Goal: Information Seeking & Learning: Compare options

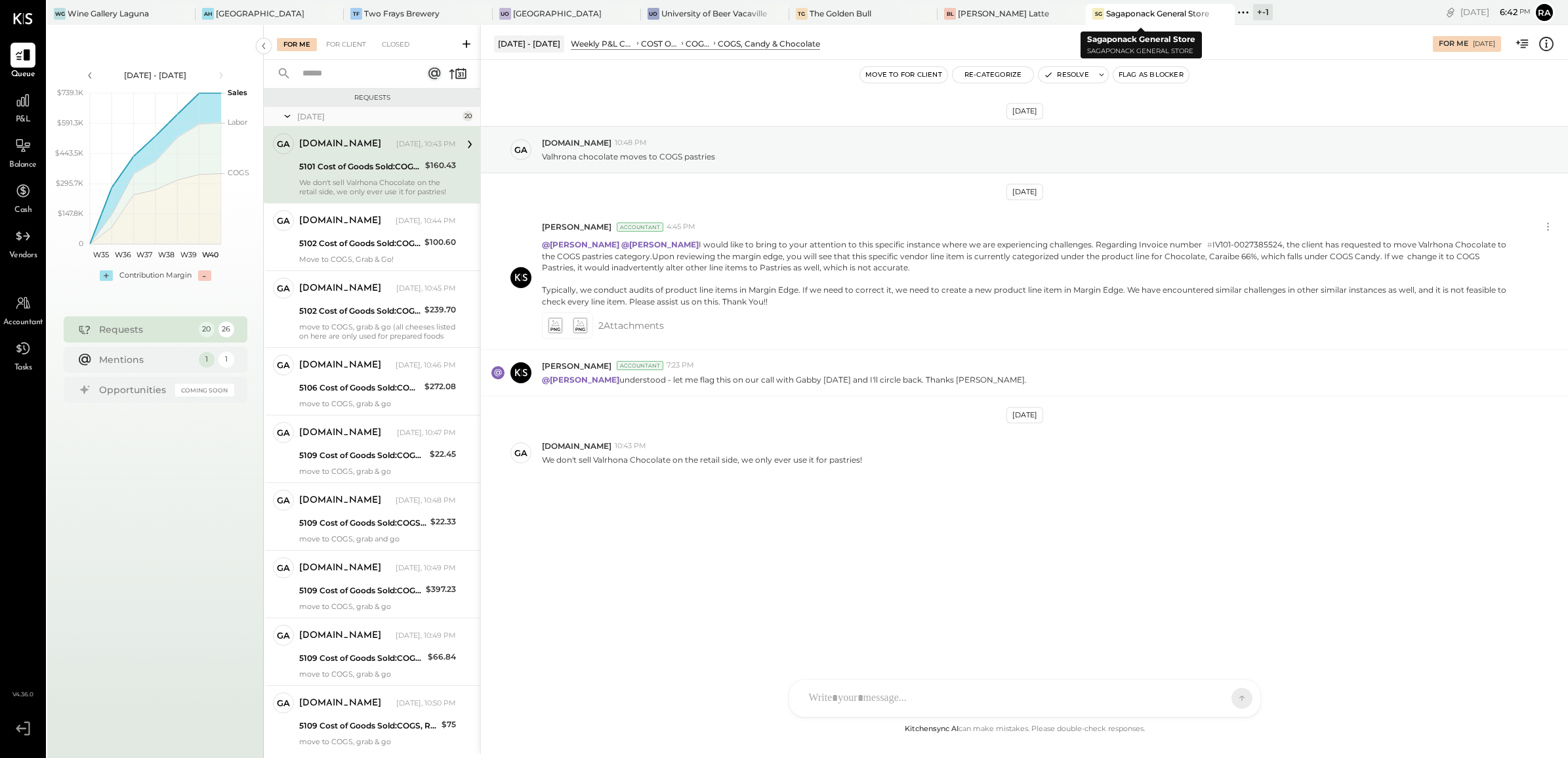
click at [1253, 9] on div "+ -1" at bounding box center [1262, 12] width 20 height 16
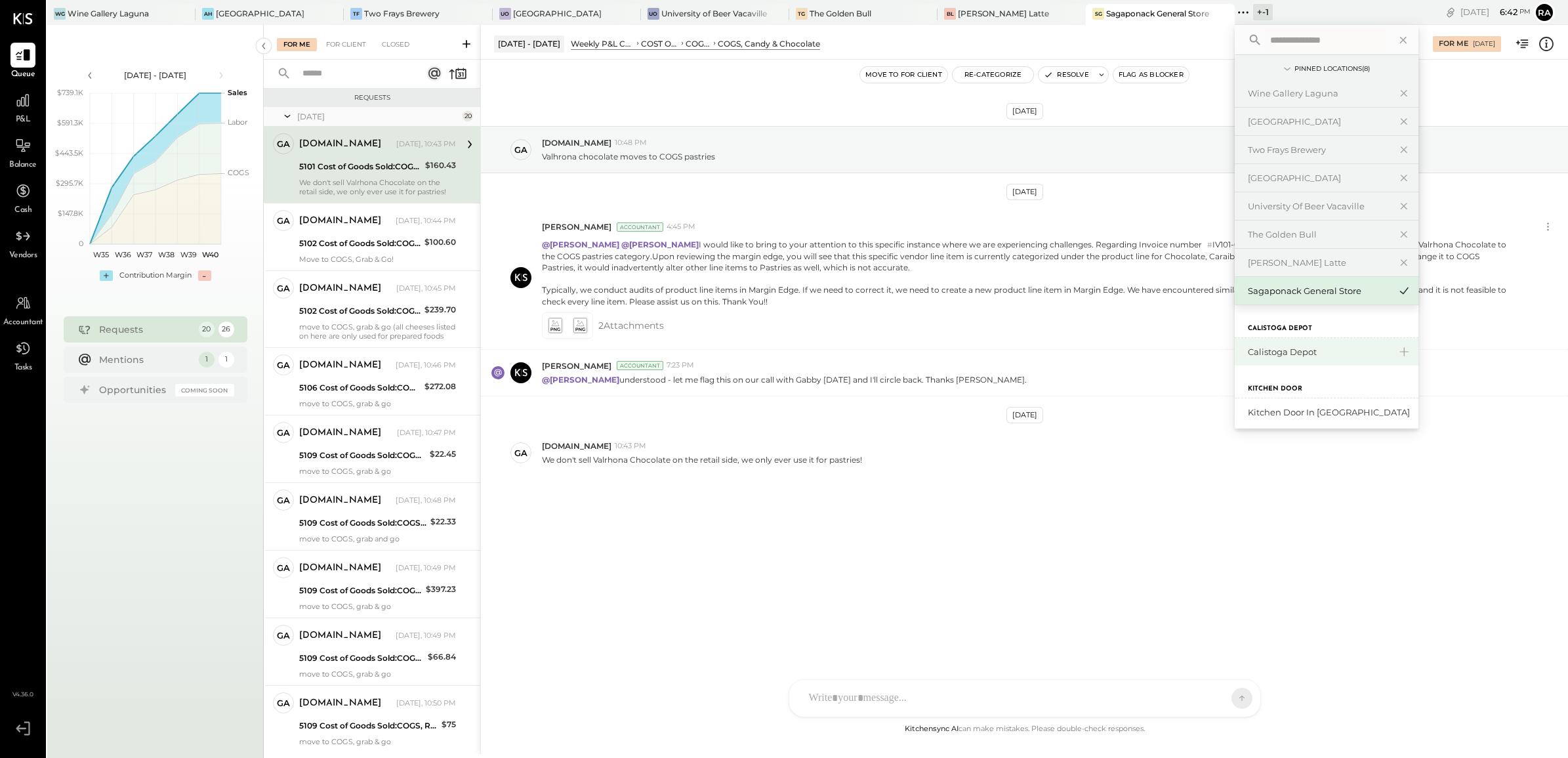
click at [1260, 351] on div "Calistoga Depot" at bounding box center [1319, 352] width 142 height 12
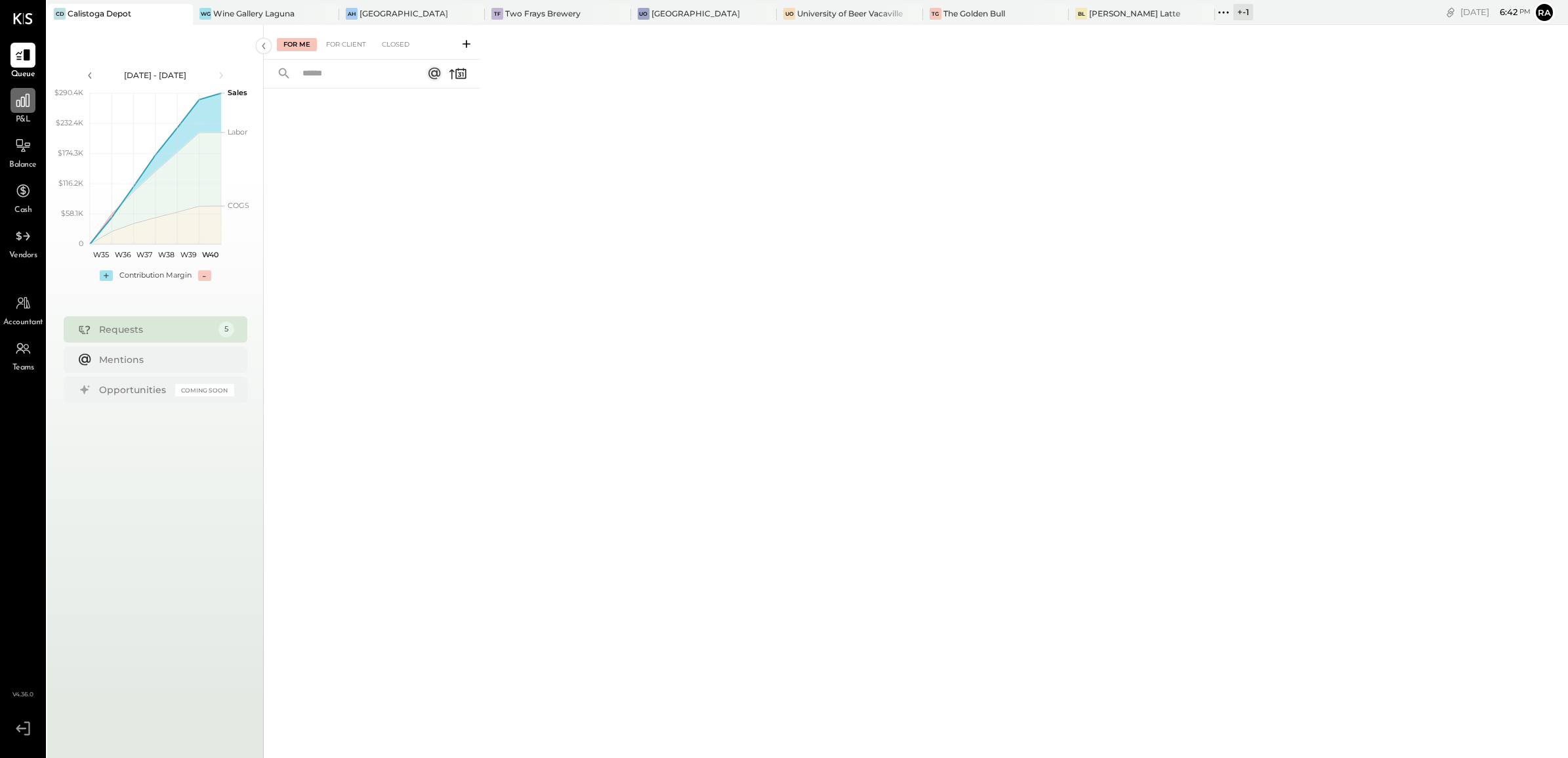
click at [28, 111] on div at bounding box center [22, 100] width 25 height 25
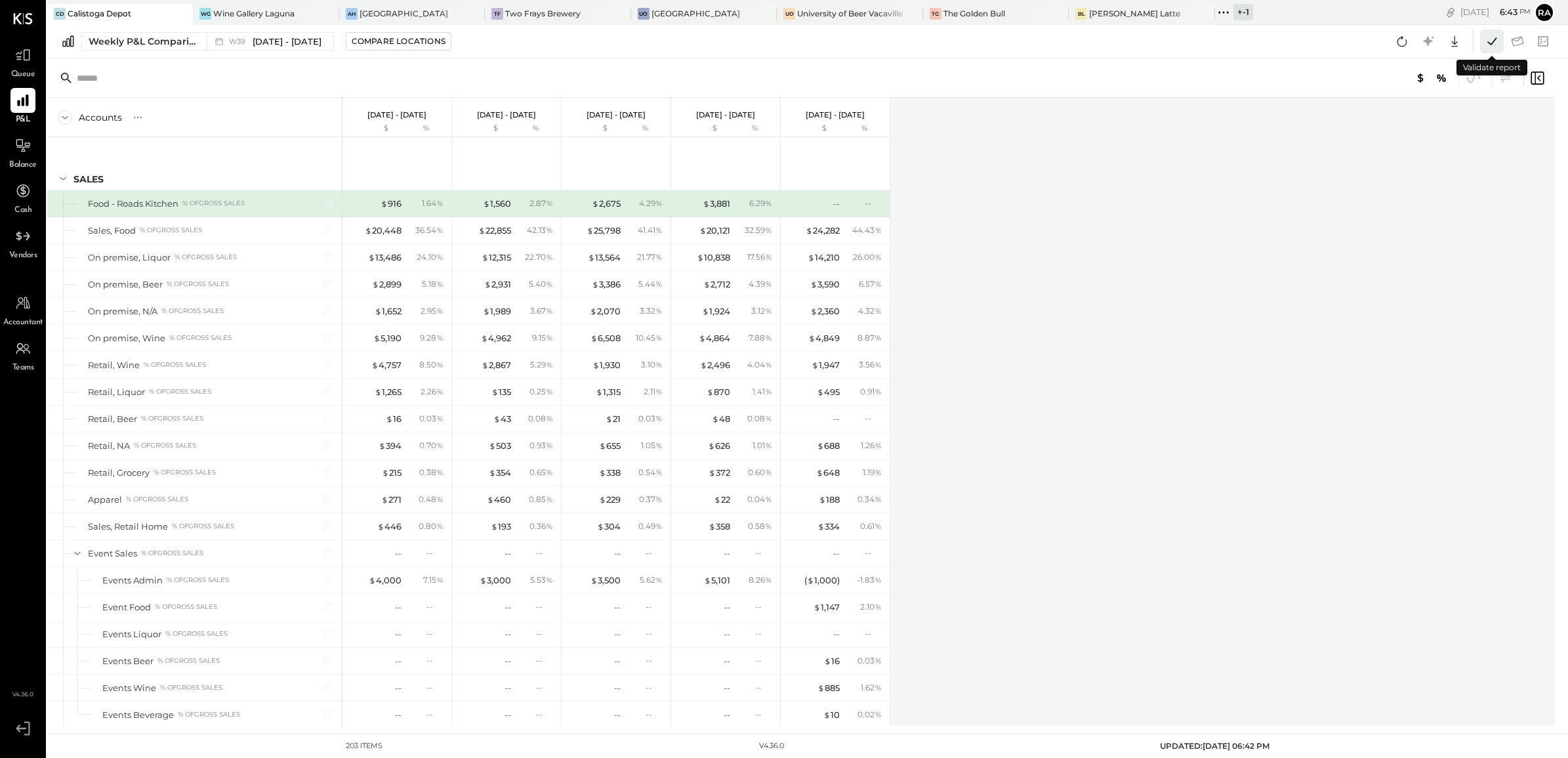
click at [1491, 41] on icon at bounding box center [1491, 41] width 17 height 17
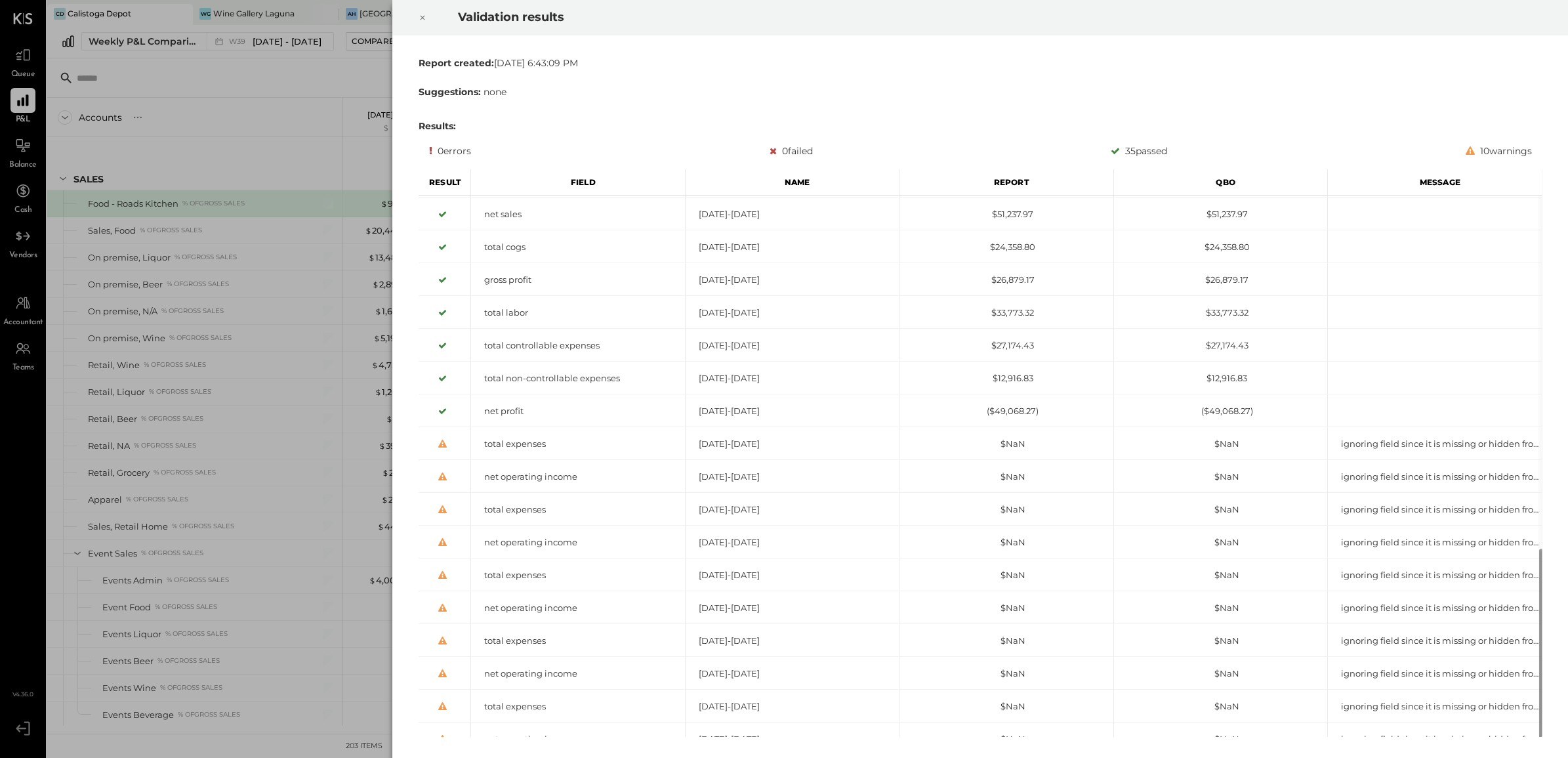
click at [425, 20] on icon at bounding box center [422, 18] width 8 height 16
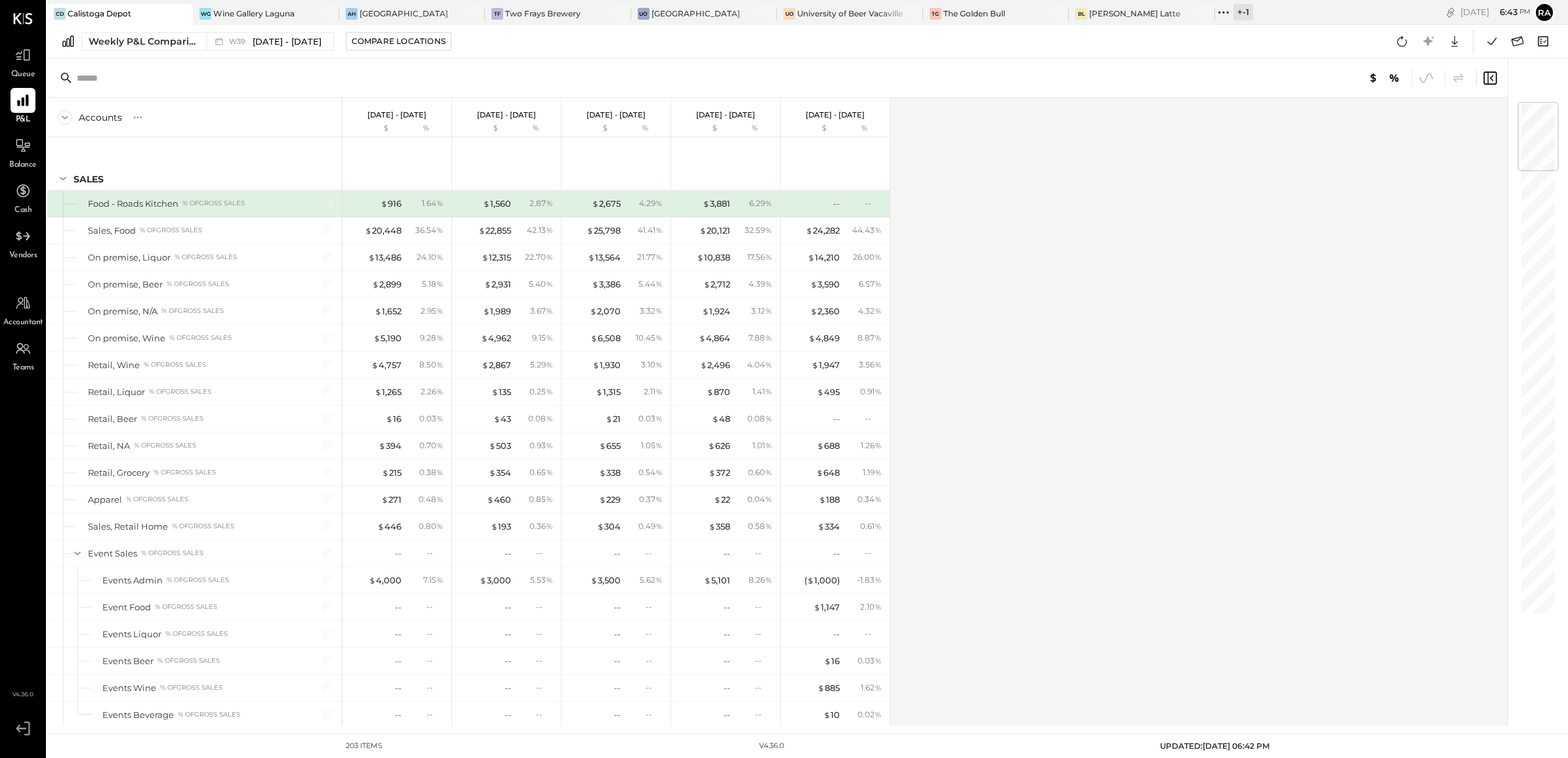
click at [15, 162] on span "Balance" at bounding box center [23, 165] width 28 height 12
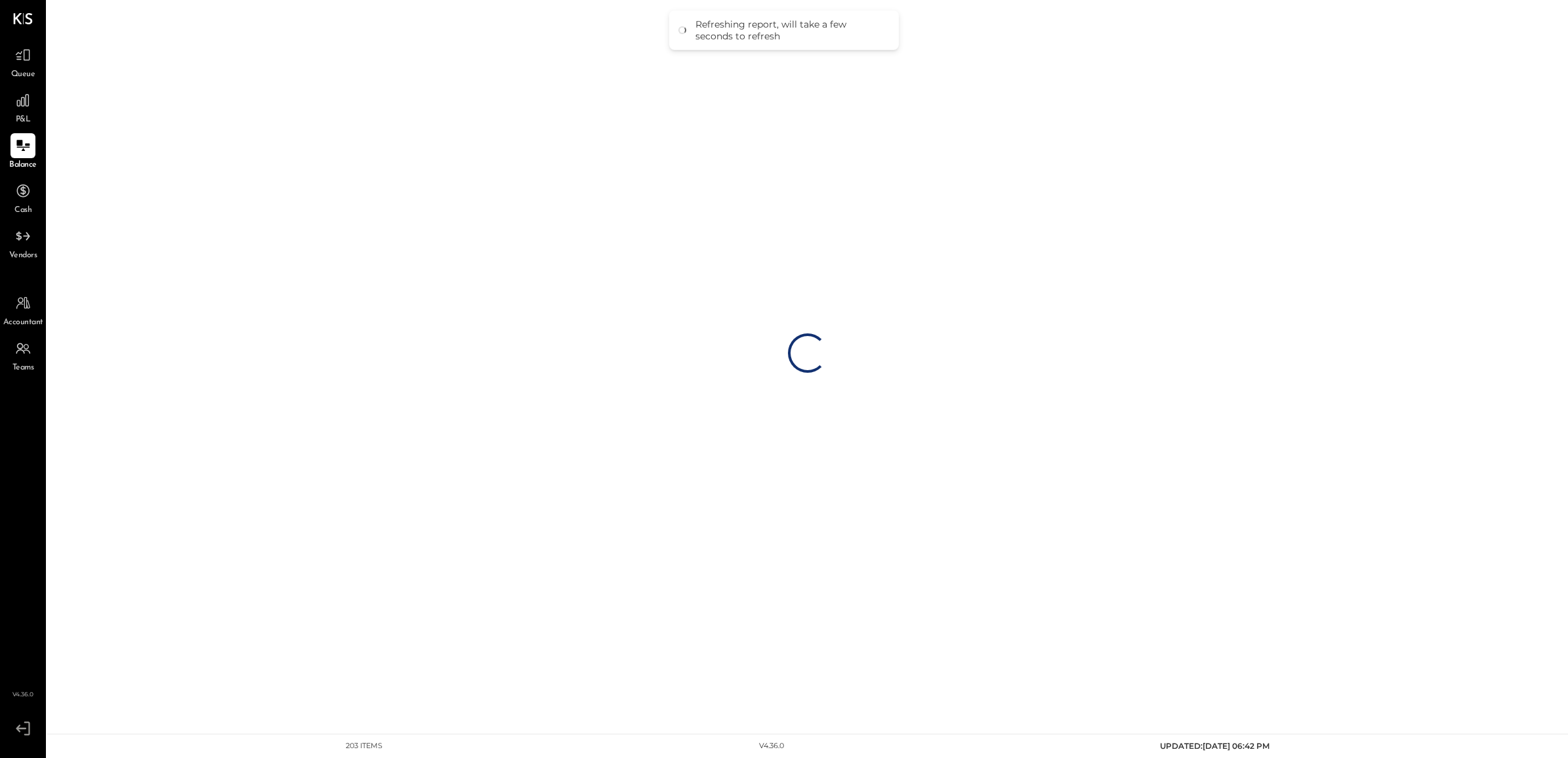
click at [1544, 43] on div "Loading…" at bounding box center [807, 353] width 1521 height 705
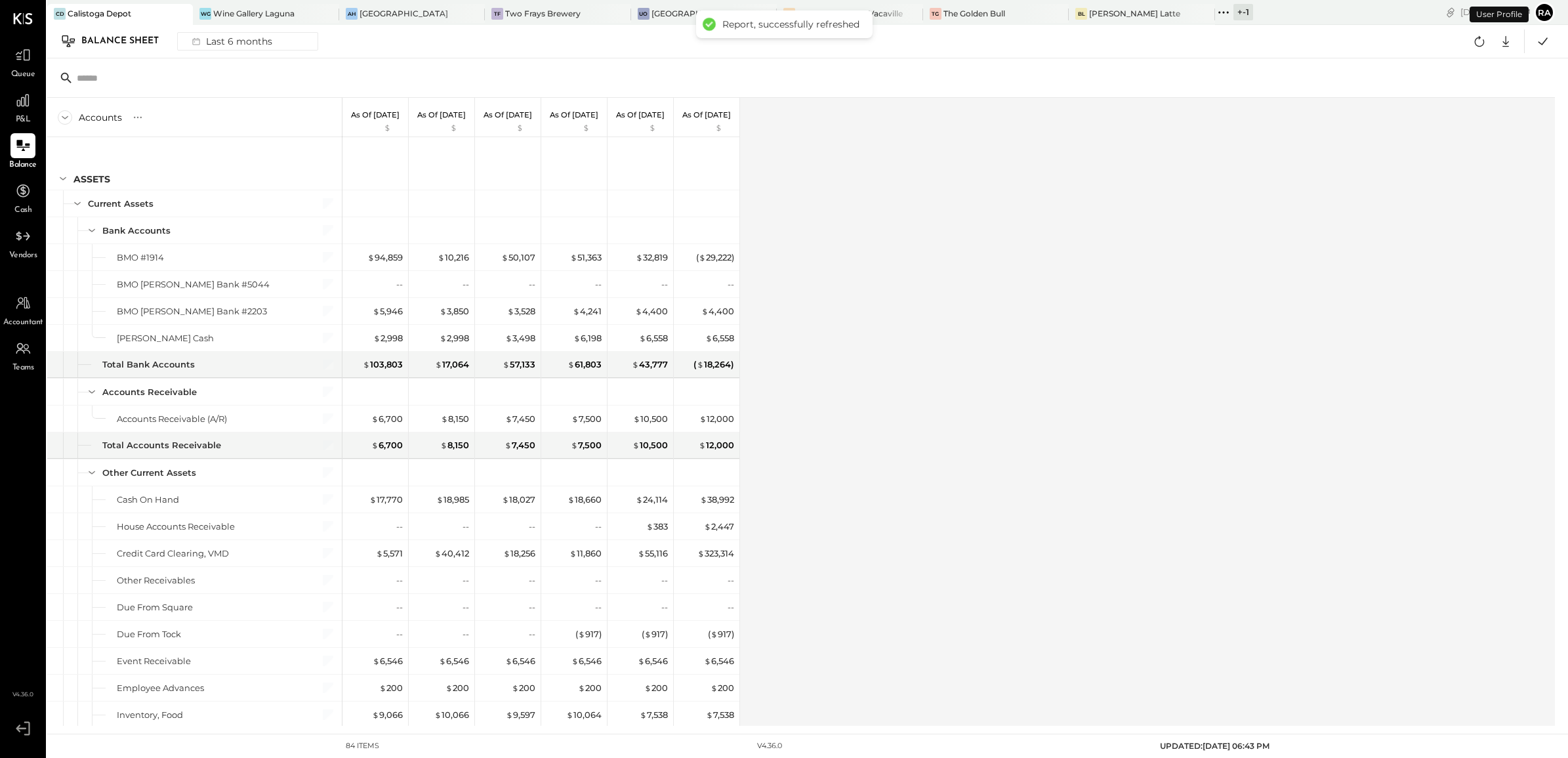
click at [1538, 41] on icon at bounding box center [1543, 41] width 9 height 7
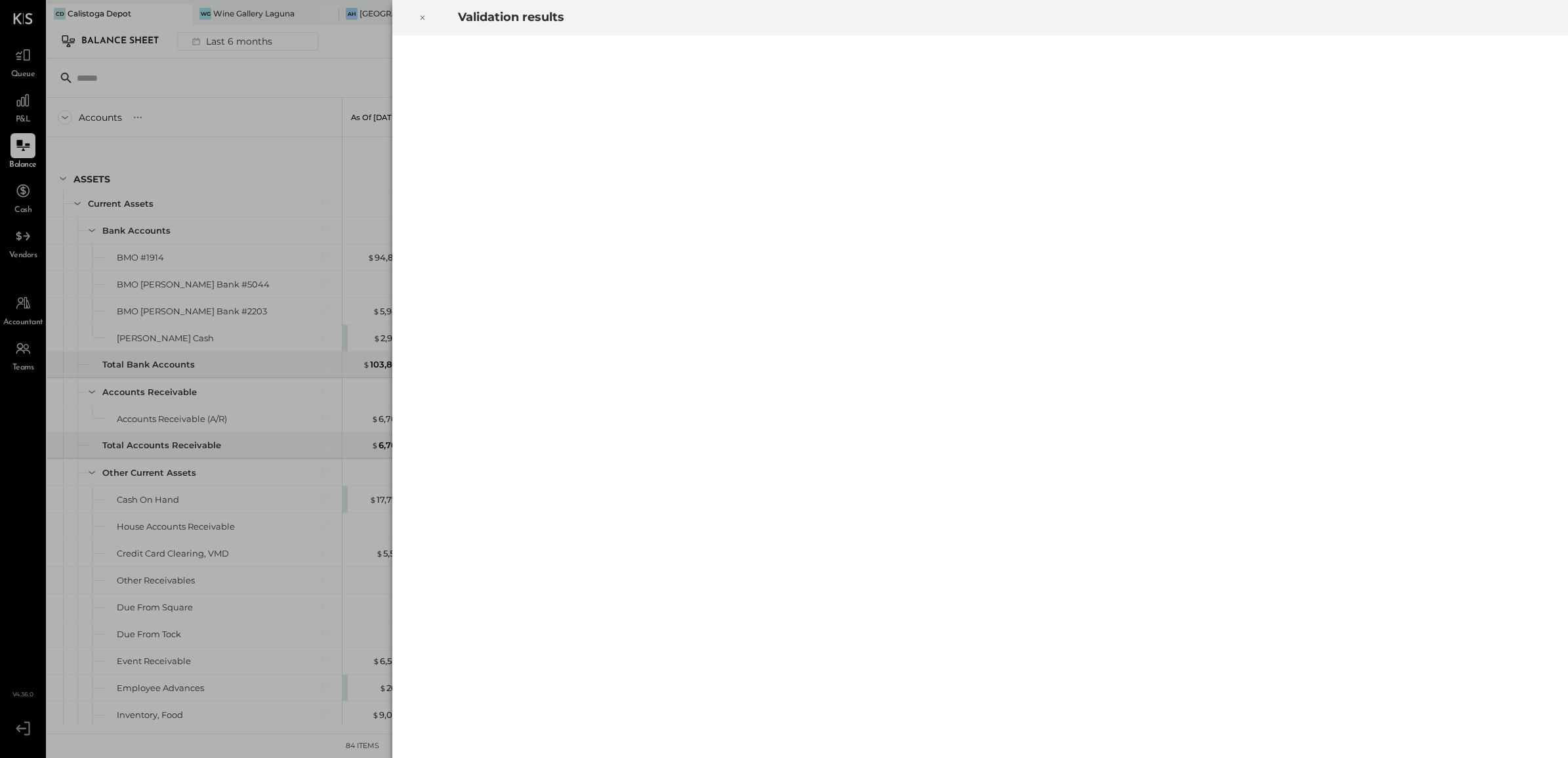
click at [426, 21] on div at bounding box center [422, 18] width 29 height 37
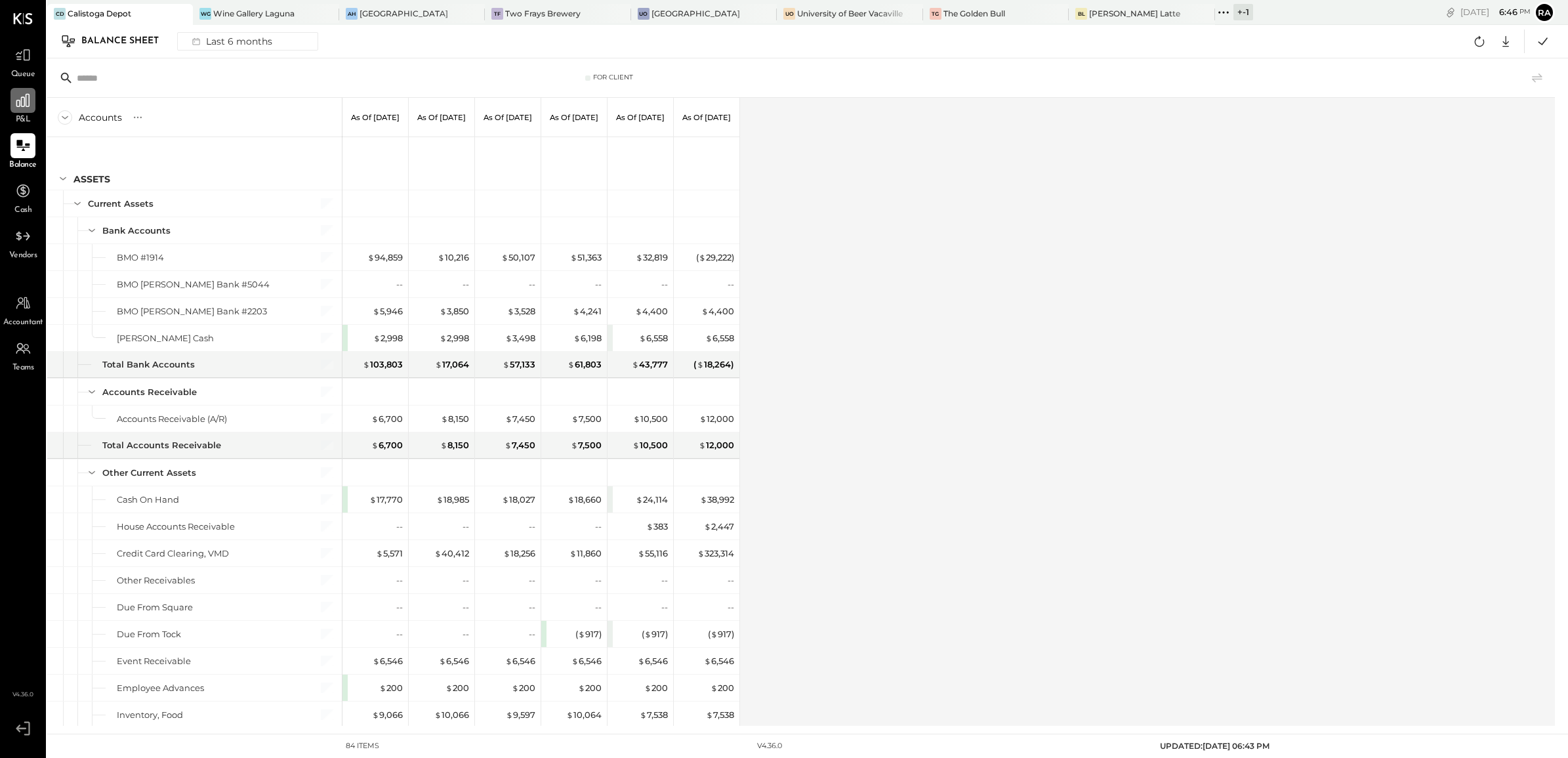
click at [31, 106] on div at bounding box center [22, 100] width 25 height 25
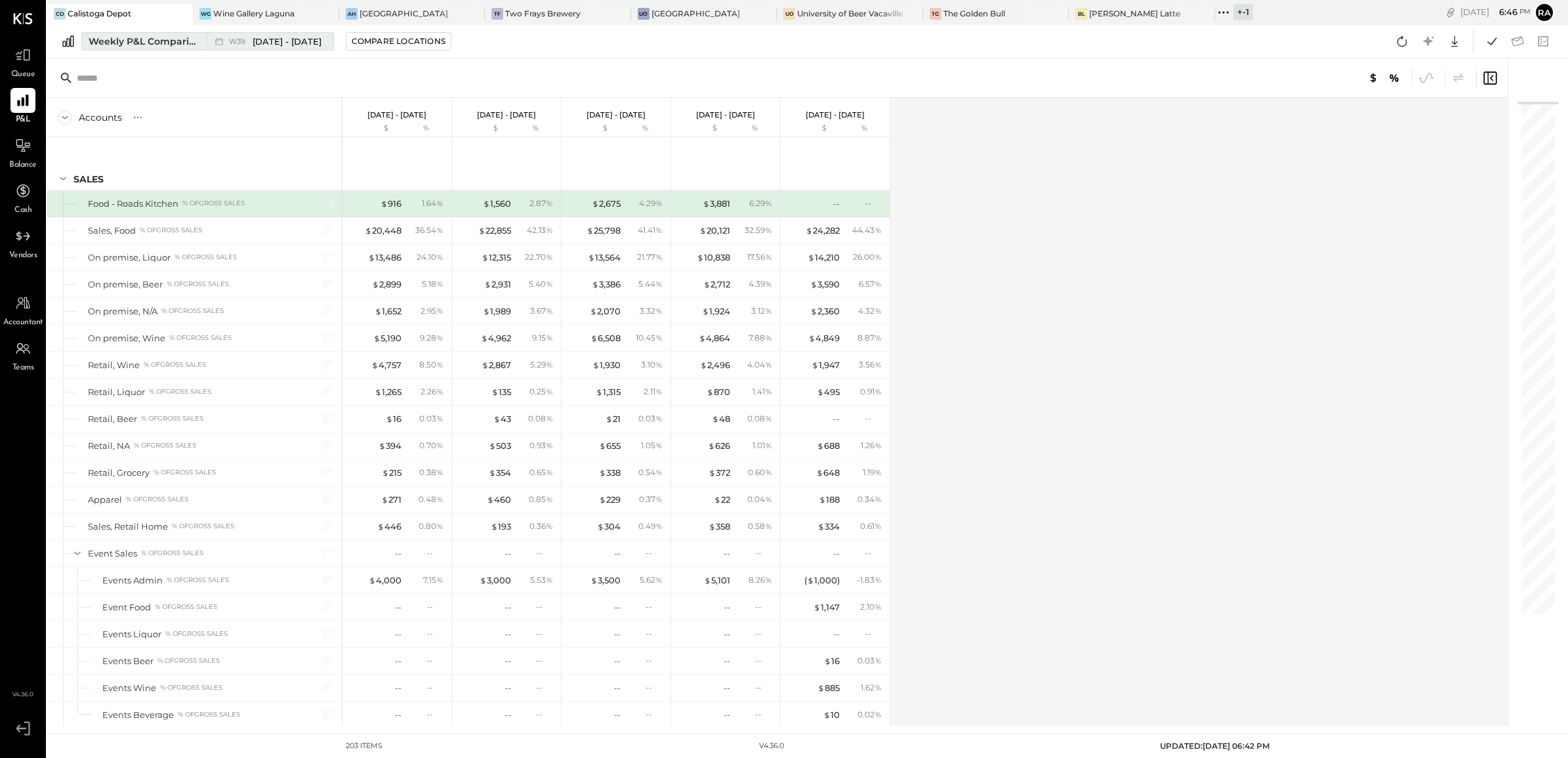
click at [251, 41] on div "W39 [DATE] - [DATE]" at bounding box center [275, 41] width 92 height 12
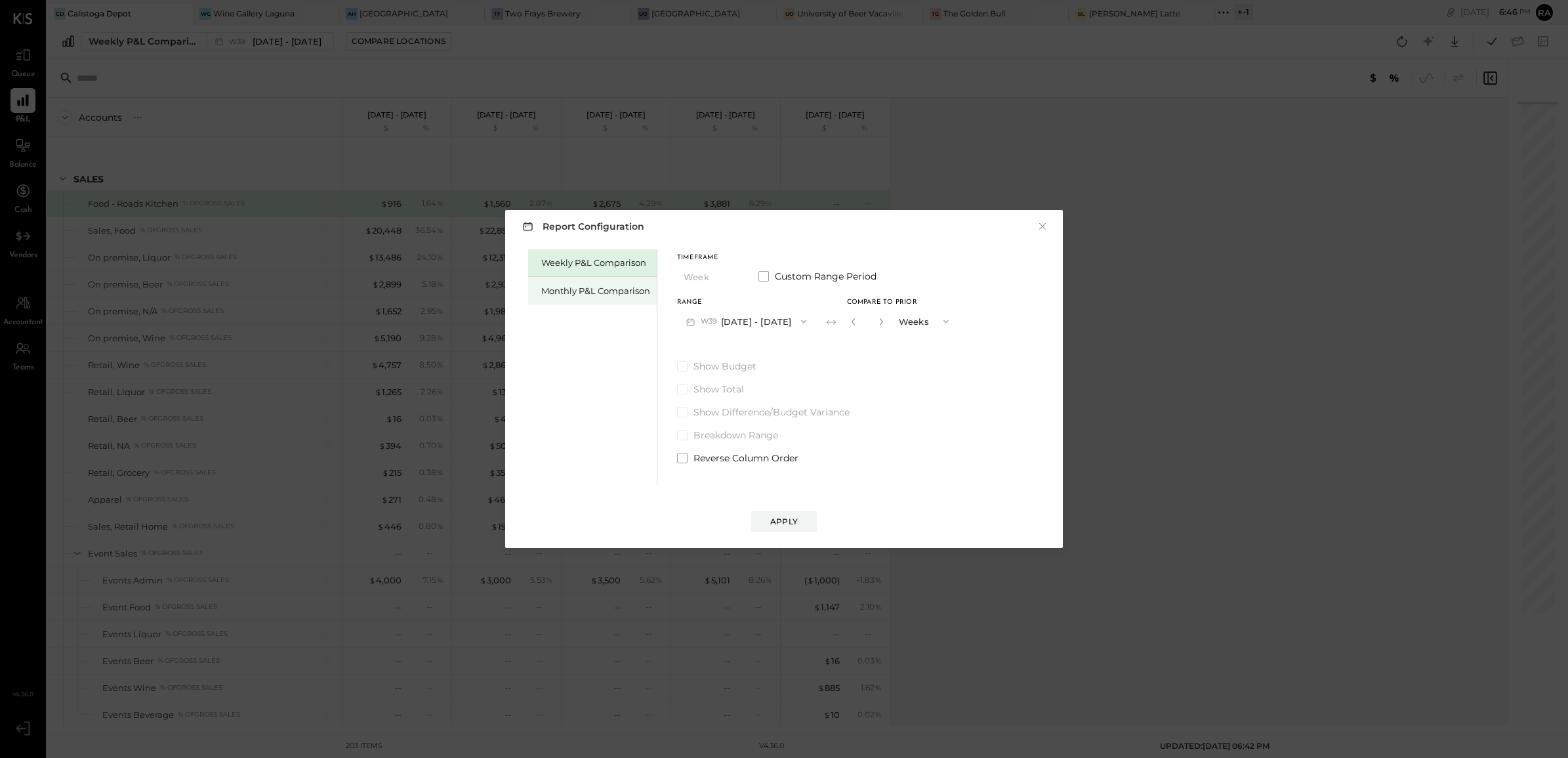
click at [578, 281] on div "Monthly P&L Comparison" at bounding box center [592, 290] width 129 height 28
click at [797, 323] on icon "button" at bounding box center [801, 321] width 10 height 10
click at [752, 343] on div "M09 [DATE] - [DATE]" at bounding box center [752, 351] width 150 height 28
click at [782, 323] on button "M09 [DATE] - [DATE]" at bounding box center [746, 321] width 138 height 24
click at [756, 322] on span "[DATE] - [DATE]" at bounding box center [739, 323] width 62 height 11
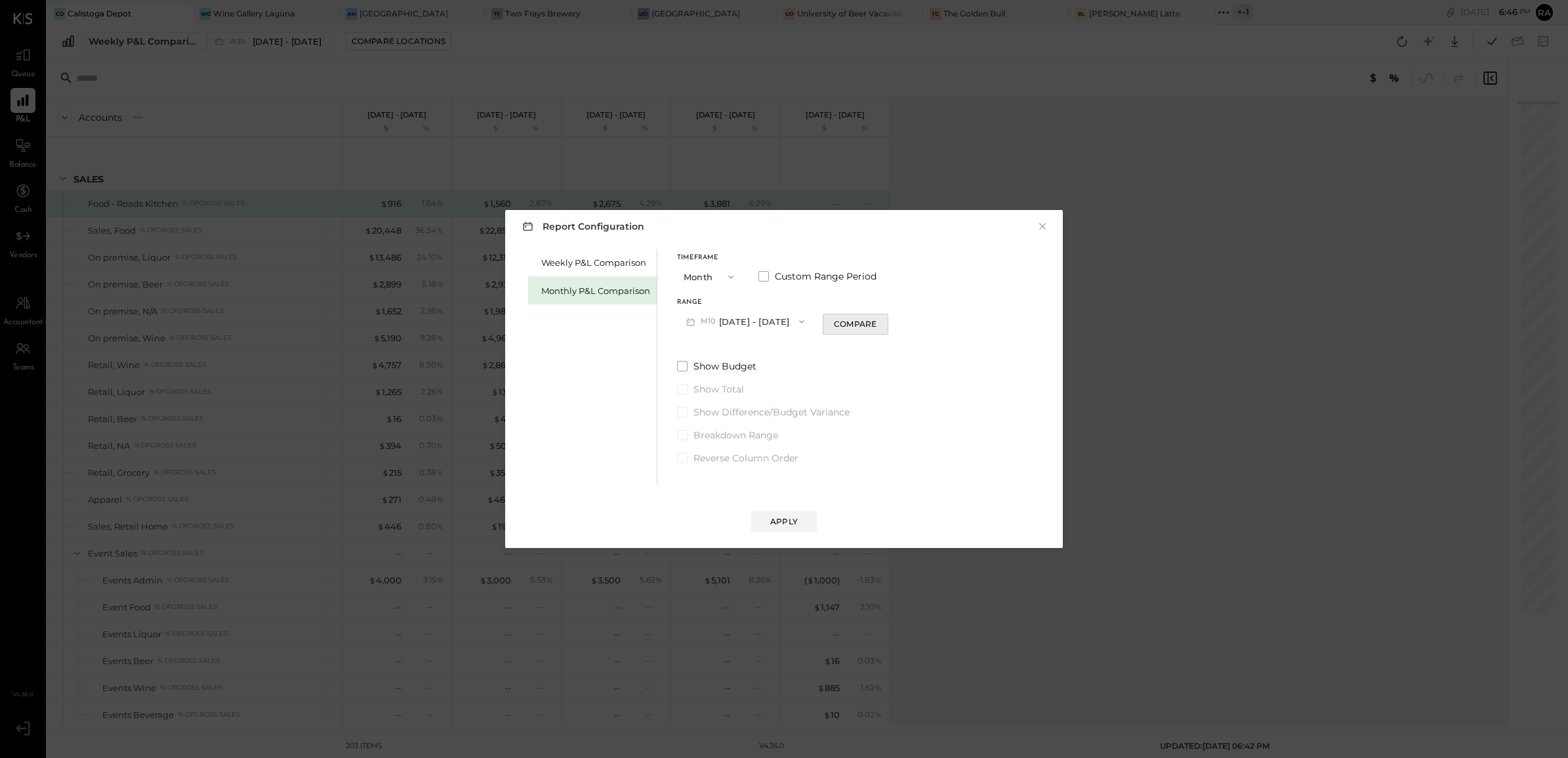
click at [850, 319] on div "Compare" at bounding box center [855, 323] width 43 height 11
click at [875, 321] on icon "button" at bounding box center [879, 321] width 8 height 8
type input "*"
click at [784, 528] on button "Apply" at bounding box center [784, 521] width 66 height 21
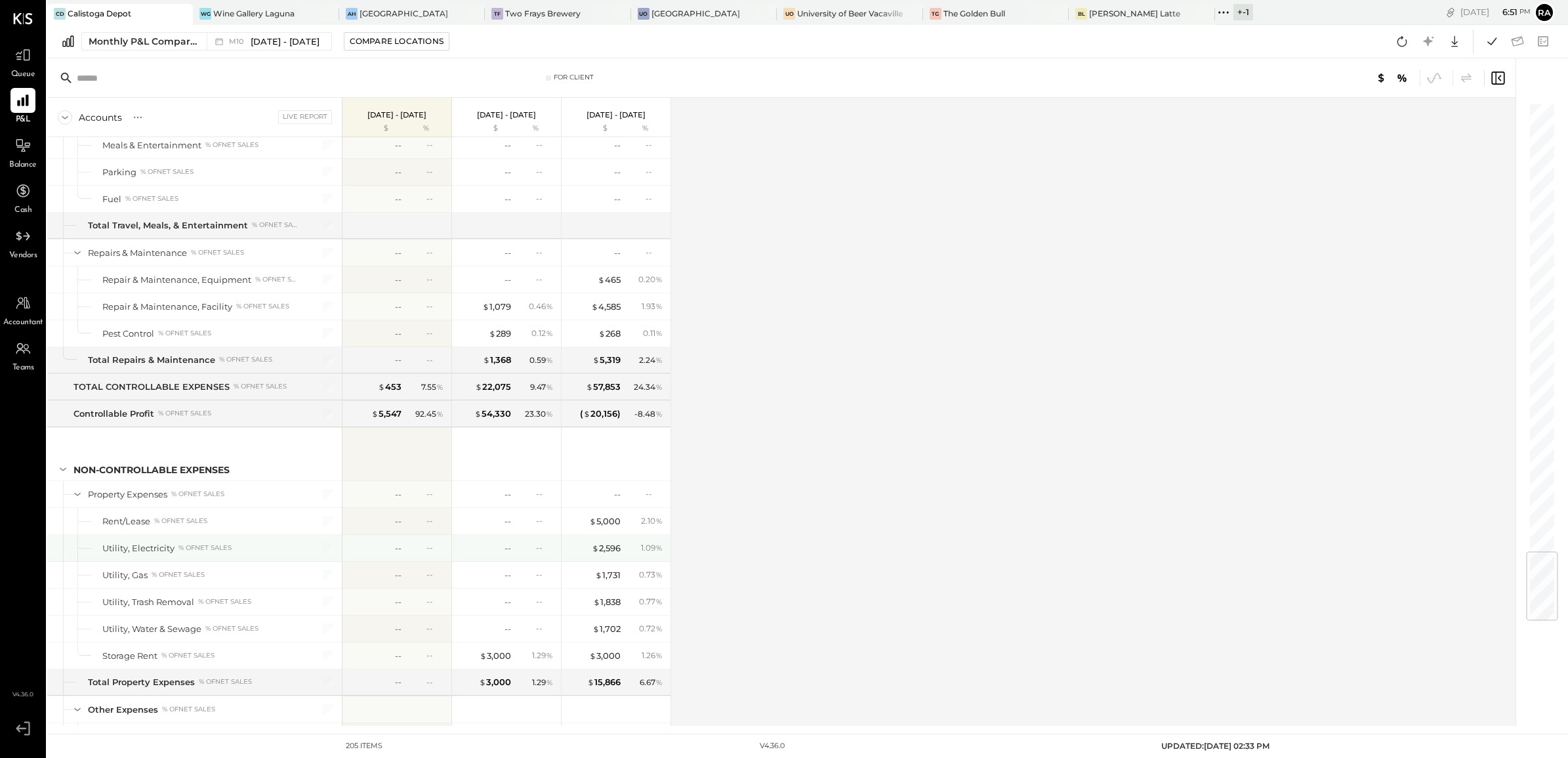
scroll to position [3821, 0]
